Goal: Task Accomplishment & Management: Manage account settings

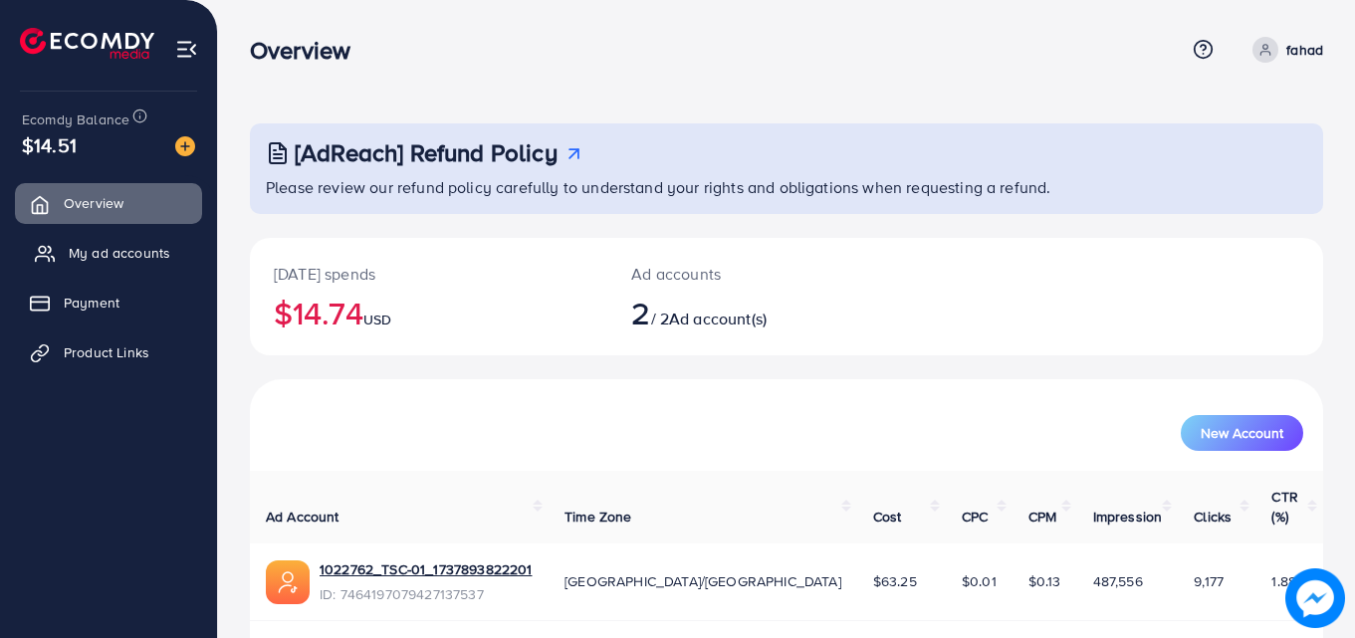
click at [118, 263] on span "My ad accounts" at bounding box center [120, 253] width 102 height 20
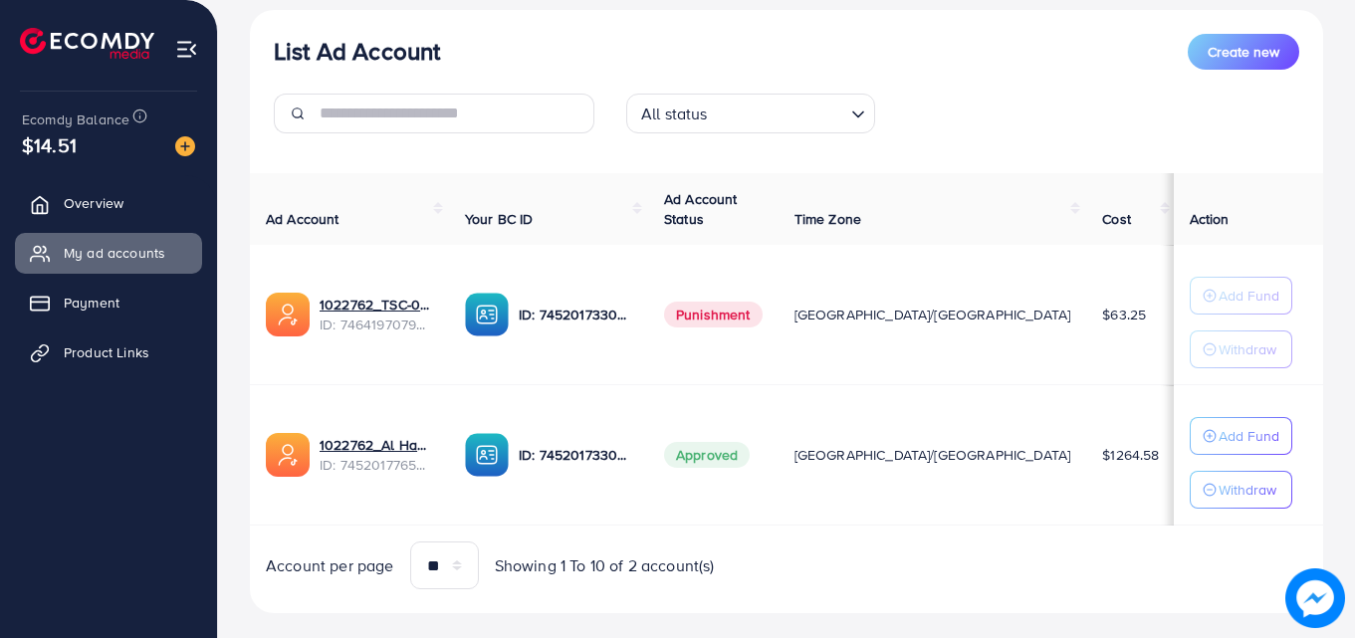
scroll to position [260, 0]
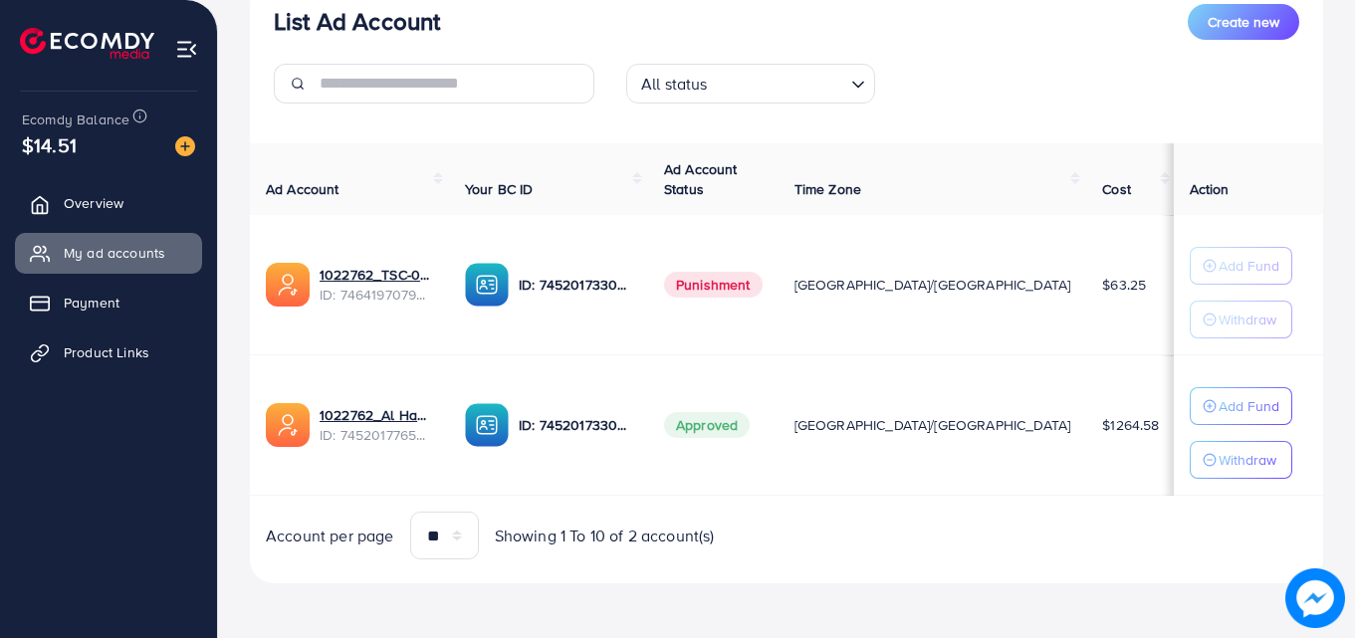
scroll to position [260, 0]
click at [1243, 412] on p "Add Fund" at bounding box center [1249, 405] width 61 height 24
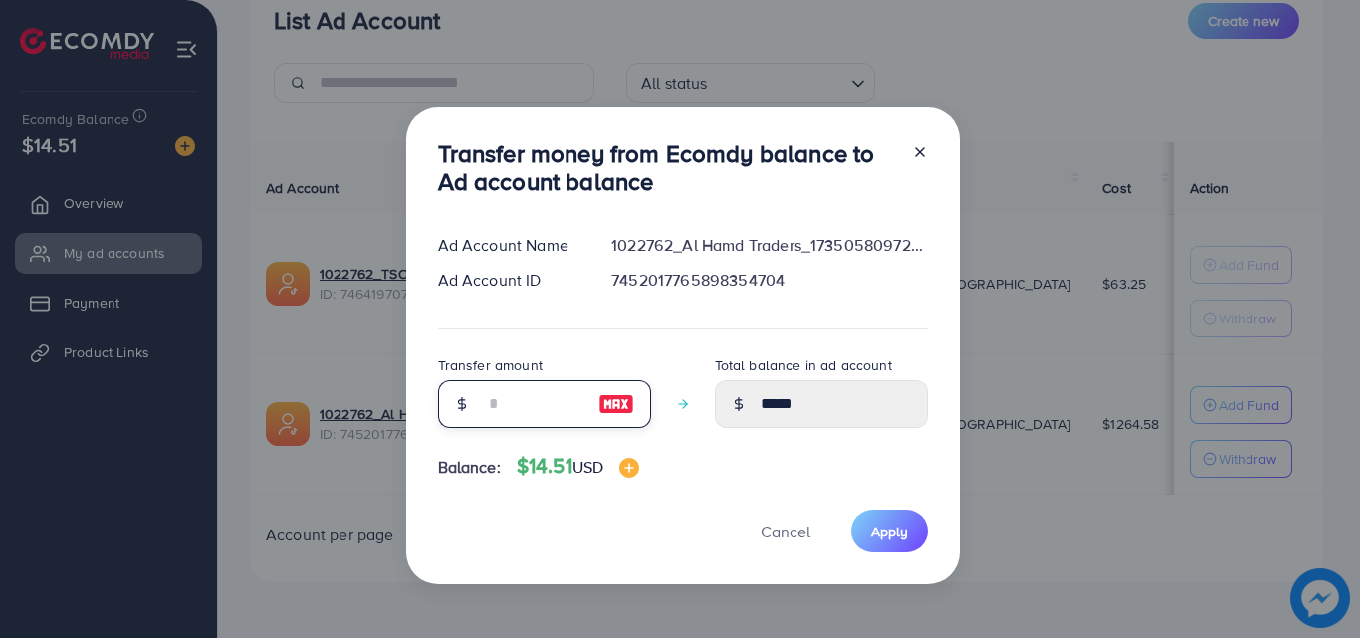
click at [546, 406] on input "number" at bounding box center [534, 404] width 100 height 48
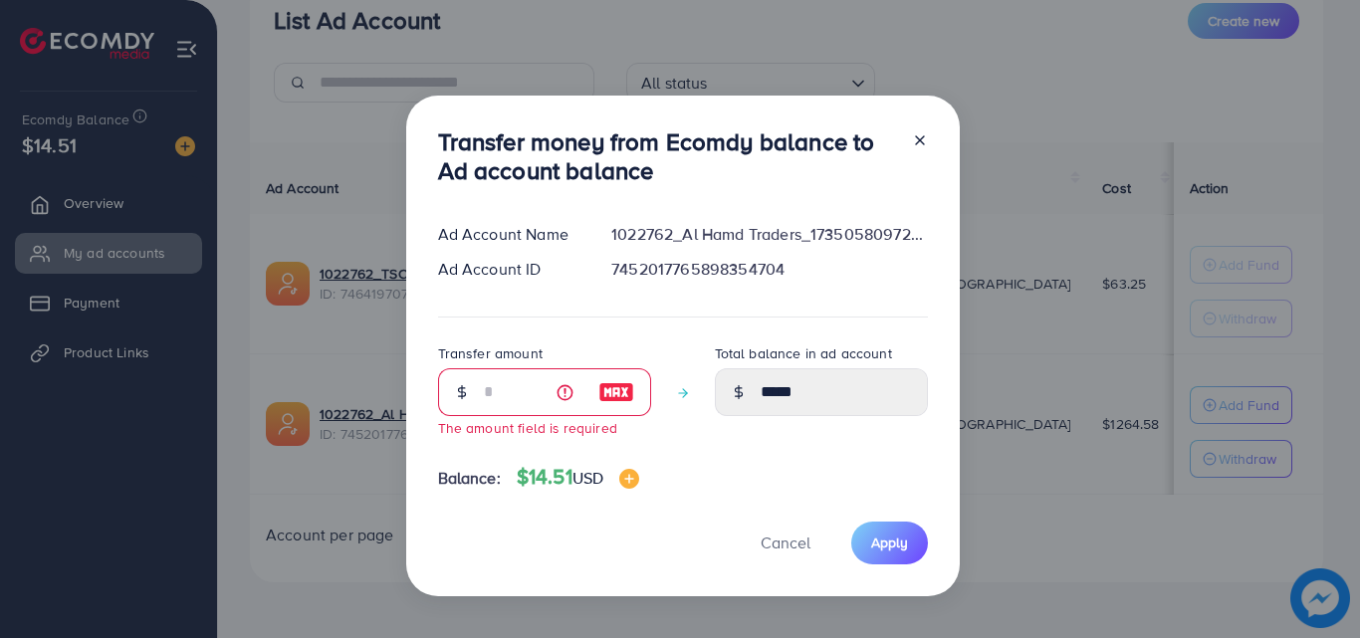
click at [999, 559] on div "Transfer money from Ecomdy balance to Ad account balance Ad Account Name 102276…" at bounding box center [680, 319] width 1360 height 638
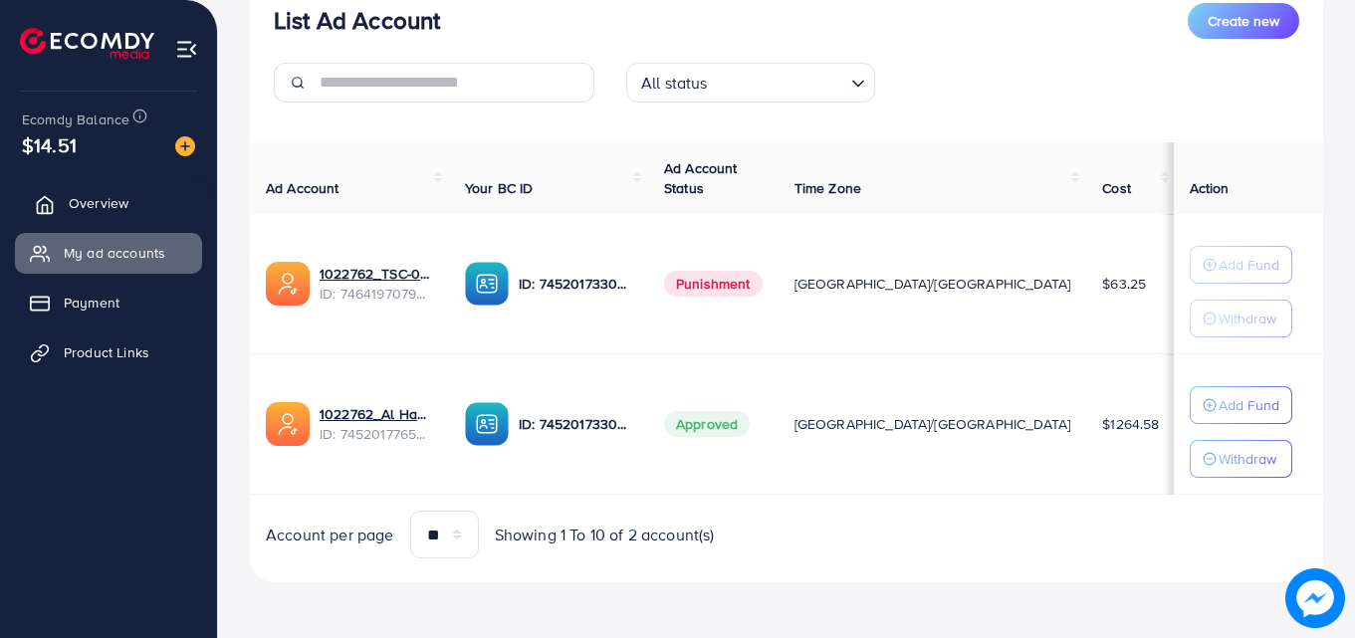
click at [90, 198] on span "Overview" at bounding box center [99, 203] width 60 height 20
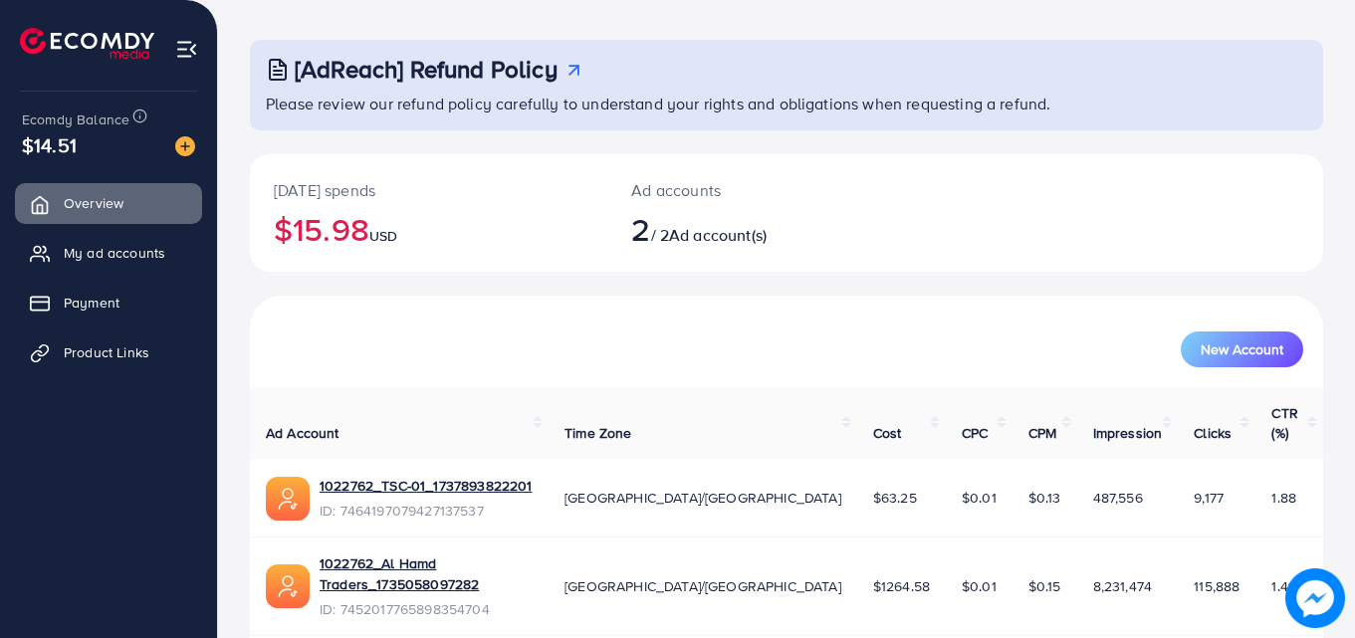
scroll to position [125, 0]
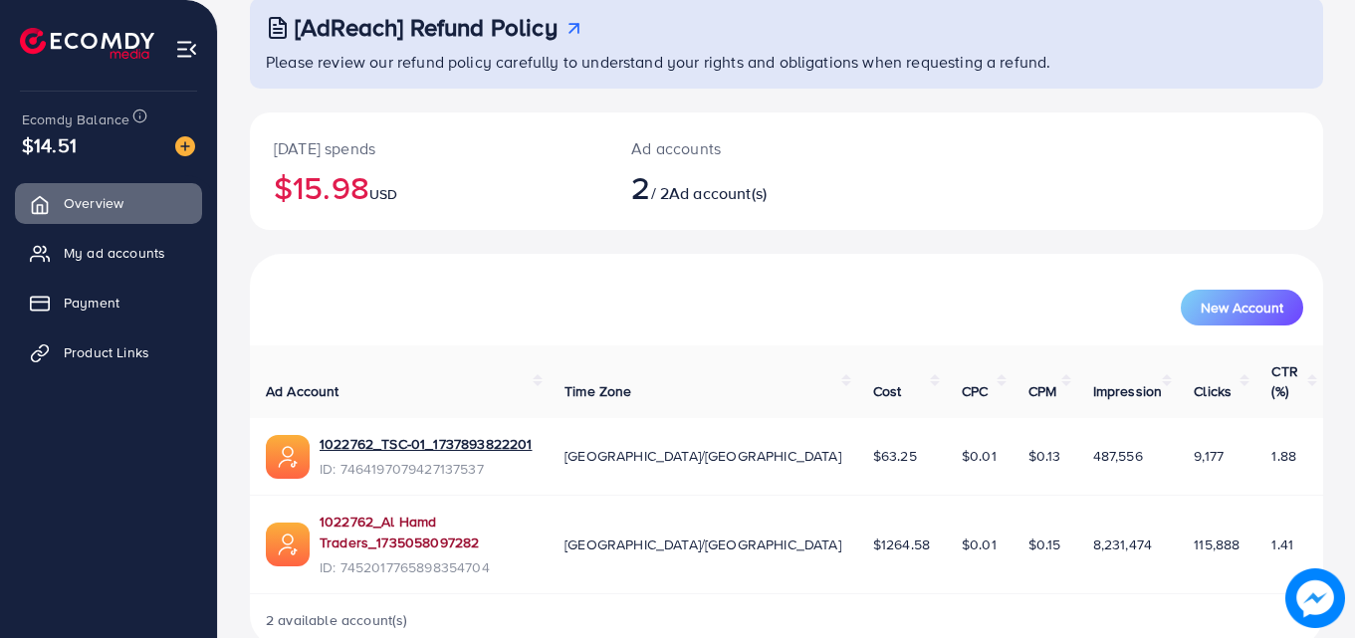
click at [486, 512] on link "1022762_Al Hamd Traders_1735058097282" at bounding box center [426, 532] width 213 height 41
